Goal: Information Seeking & Learning: Learn about a topic

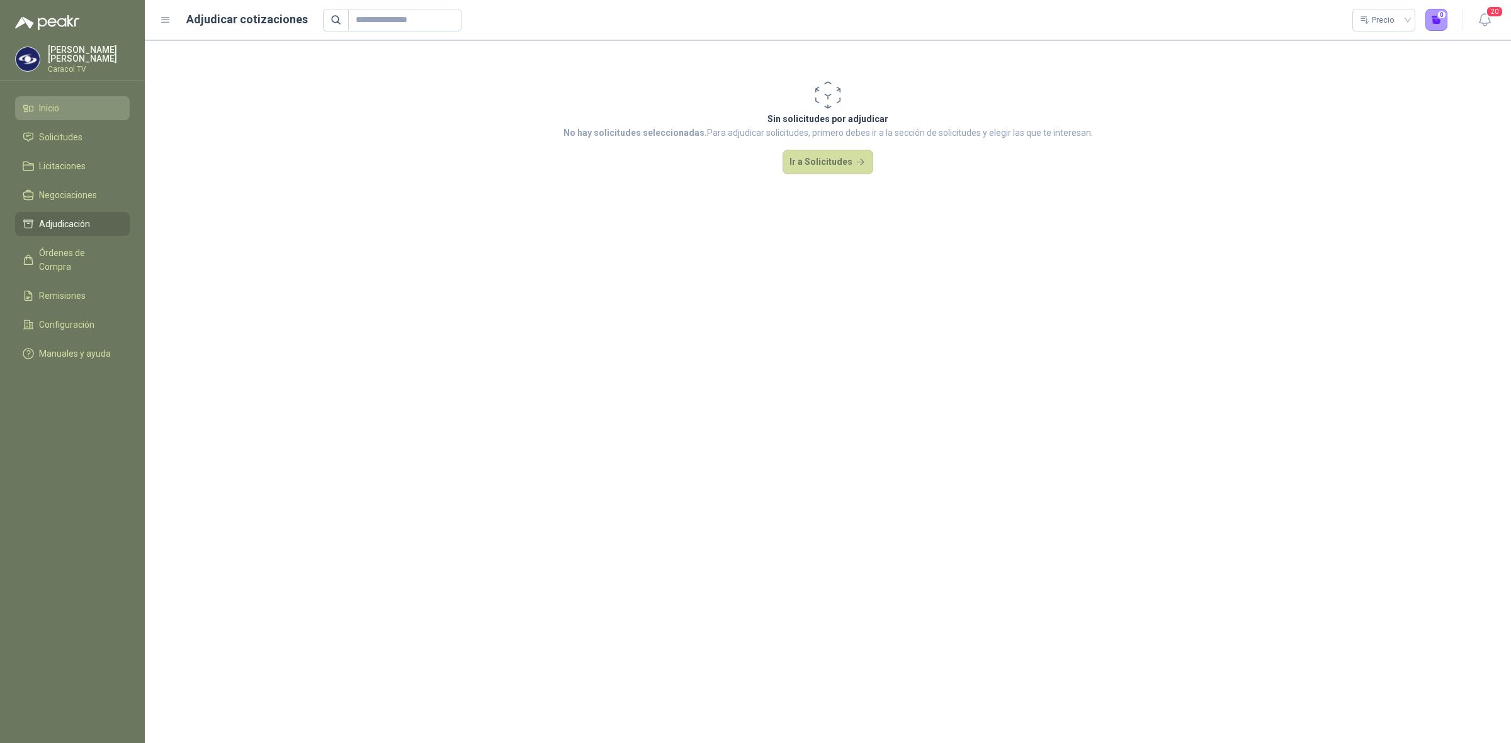
click at [69, 114] on li "Inicio" at bounding box center [72, 108] width 99 height 14
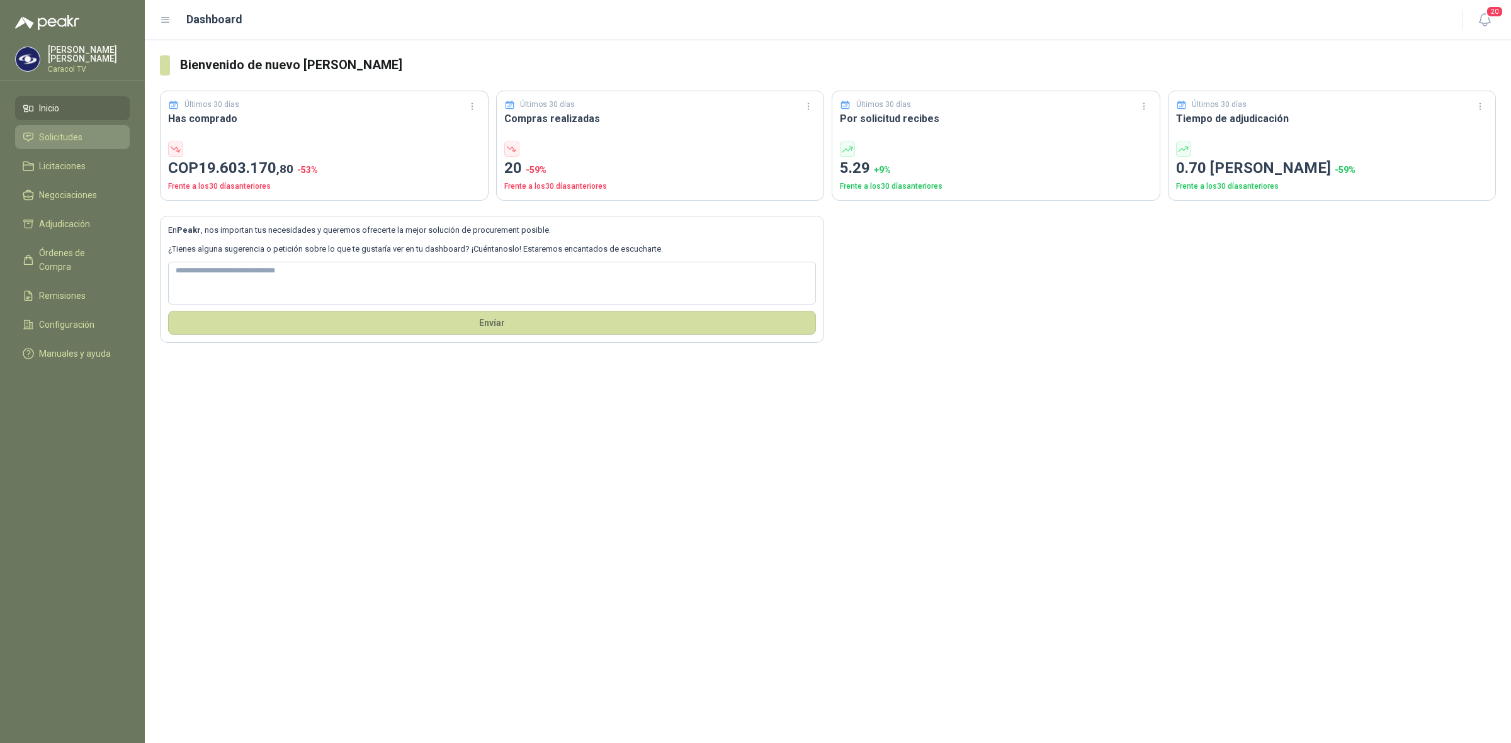
click at [68, 132] on span "Solicitudes" at bounding box center [60, 137] width 43 height 14
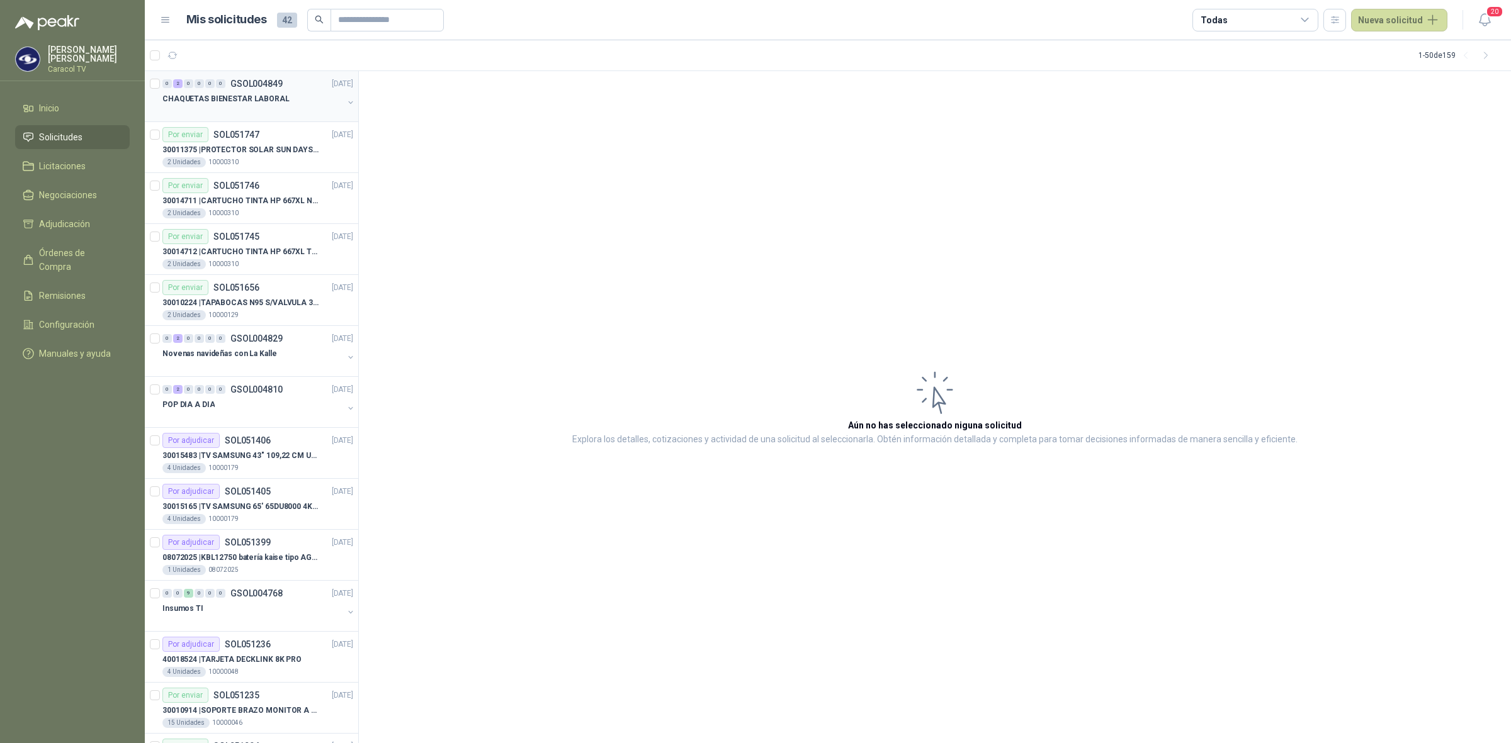
click at [284, 99] on div "CHAQUETAS BIENESTAR LABORAL" at bounding box center [252, 98] width 181 height 15
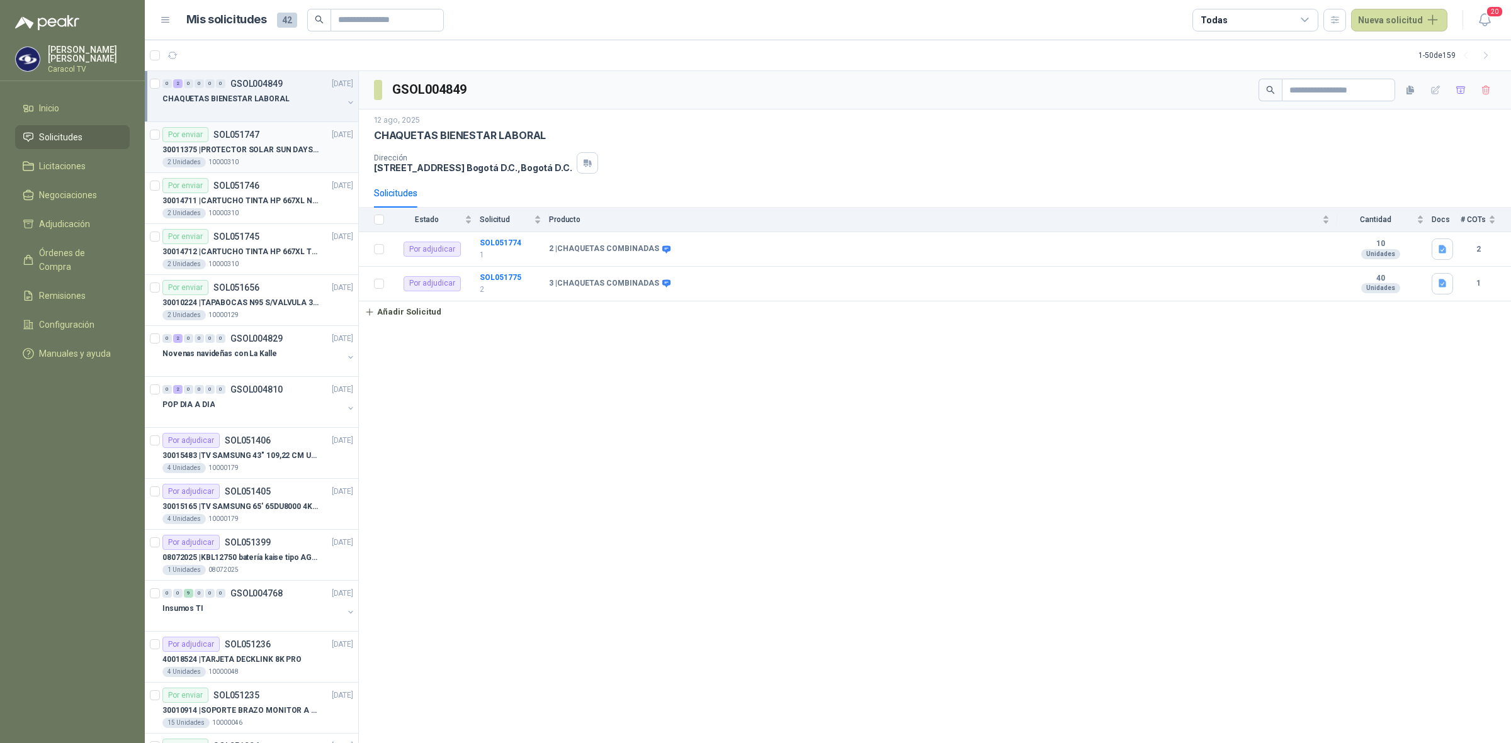
click at [240, 153] on p "30011375 | PROTECTOR SOLAR SUN DAYS LOCION FPS 50 CAJA X 24 UN" at bounding box center [240, 150] width 157 height 12
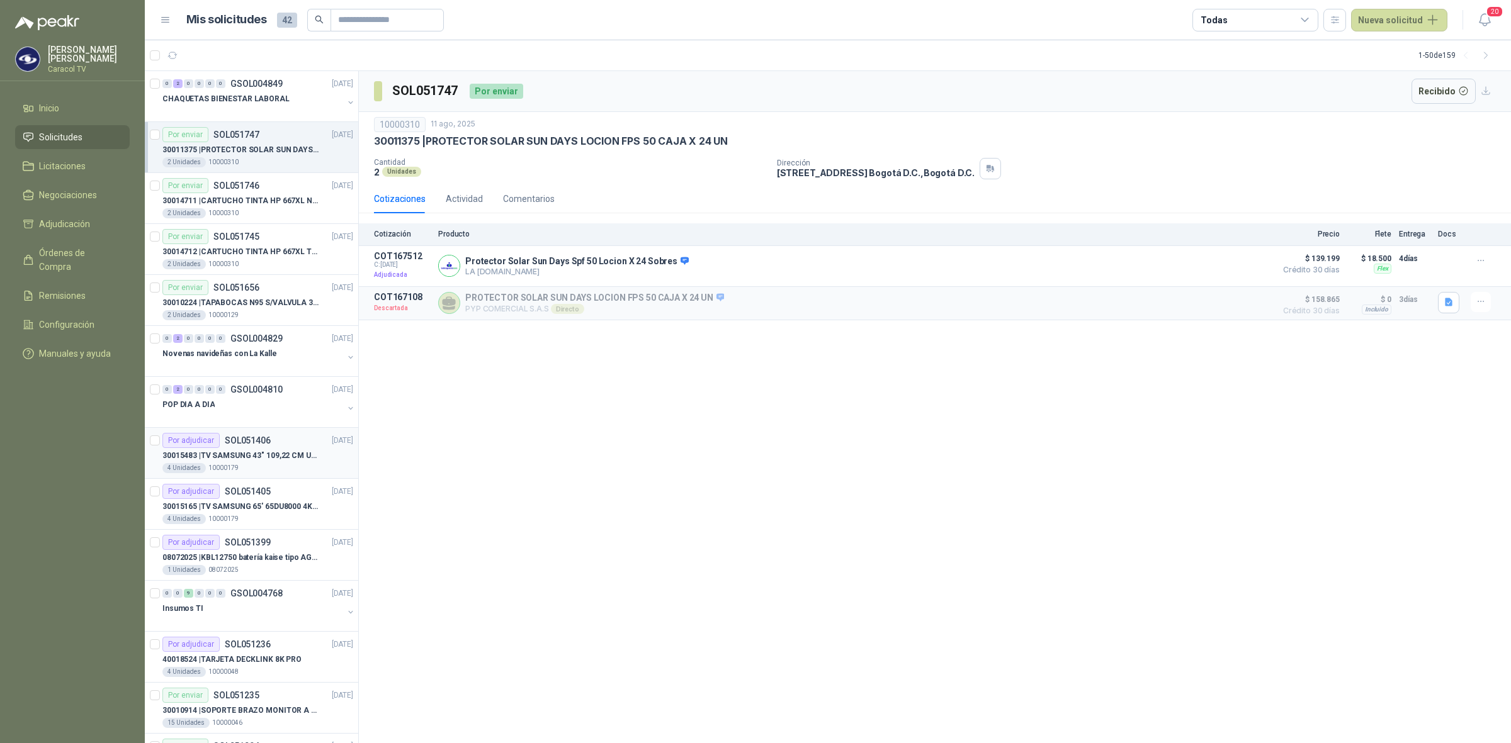
click at [271, 447] on div "Por adjudicar SOL051406 08/08/25" at bounding box center [257, 440] width 191 height 15
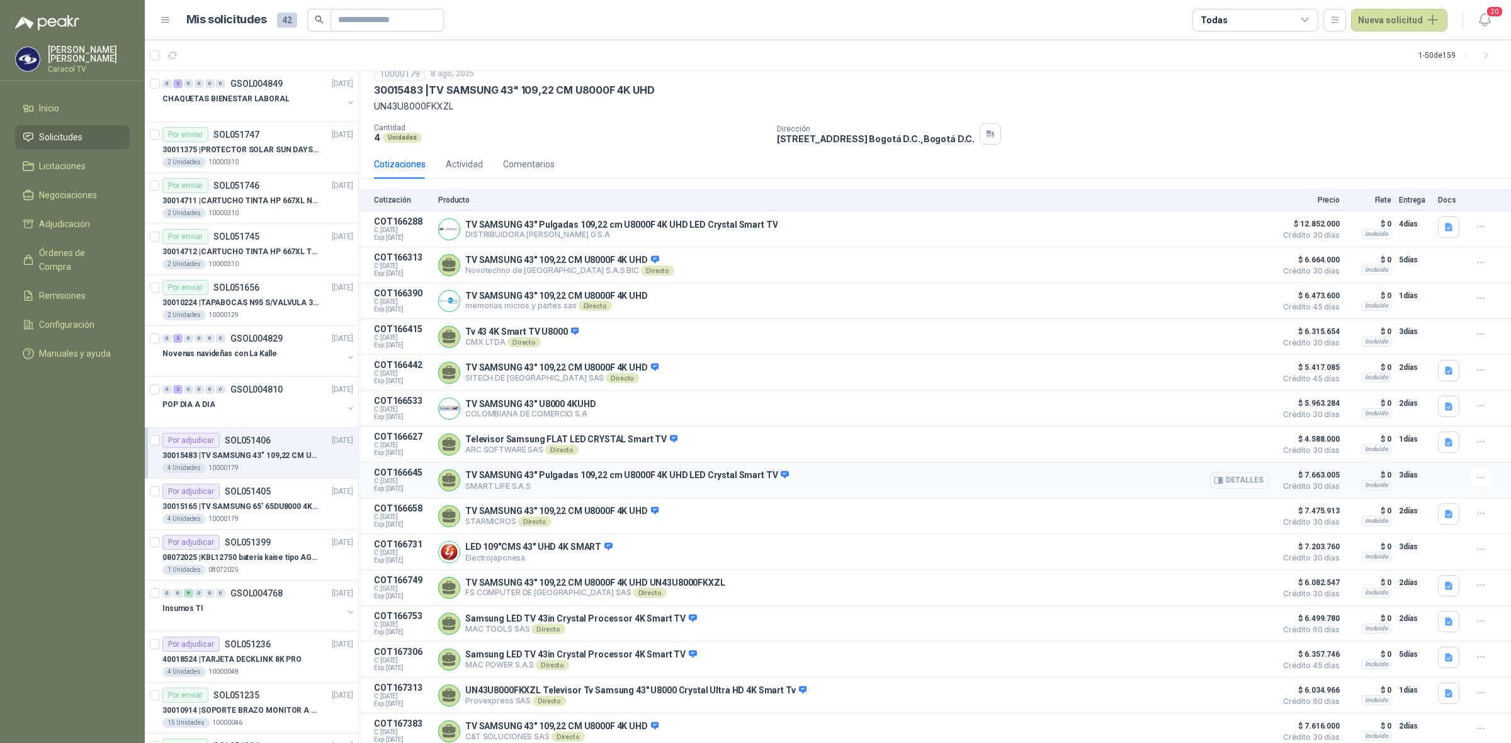
scroll to position [68, 0]
